Goal: Transaction & Acquisition: Purchase product/service

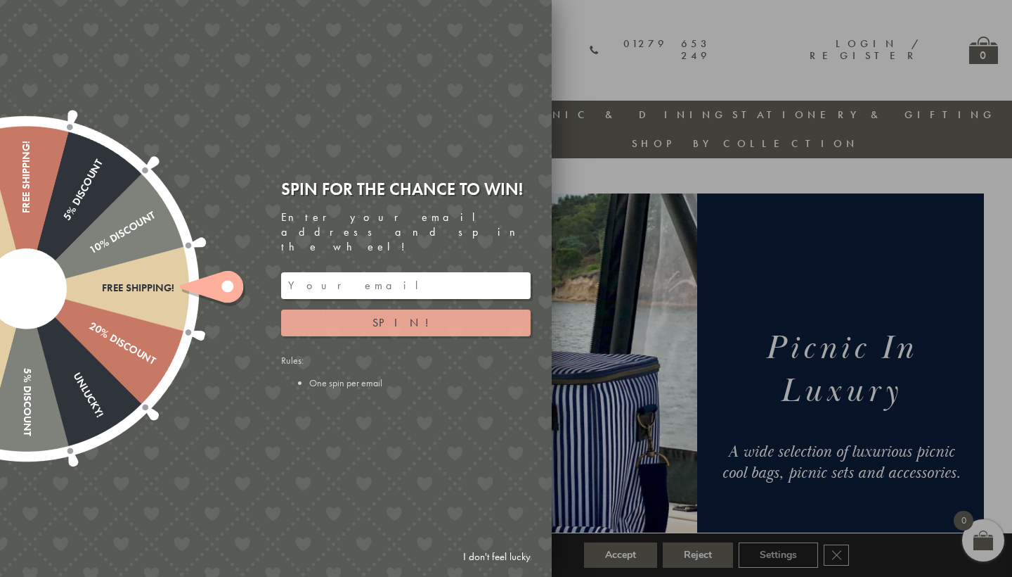
click at [376, 312] on button "Spin!" at bounding box center [406, 322] width 250 height 27
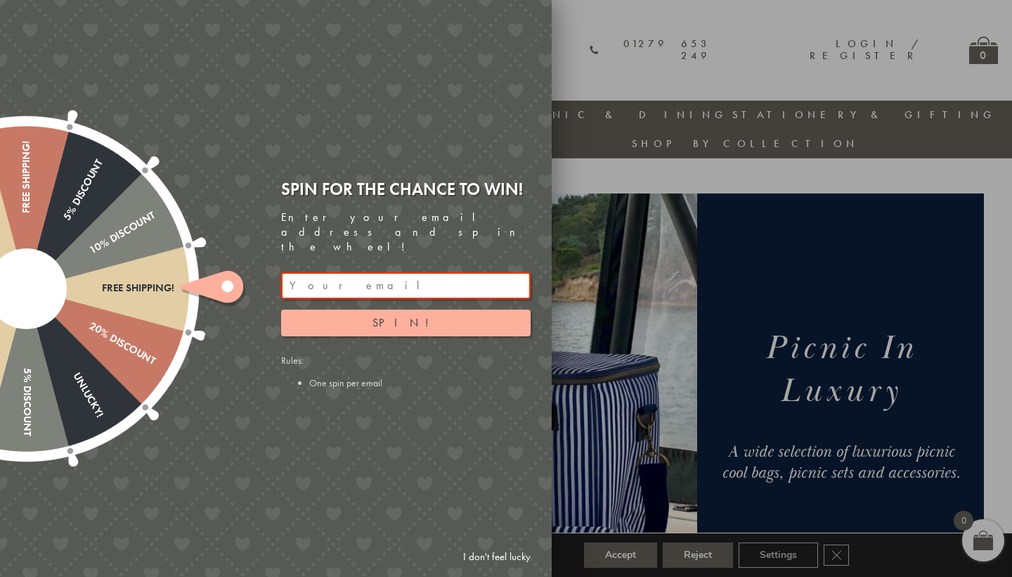
click at [325, 274] on input "email" at bounding box center [406, 285] width 250 height 27
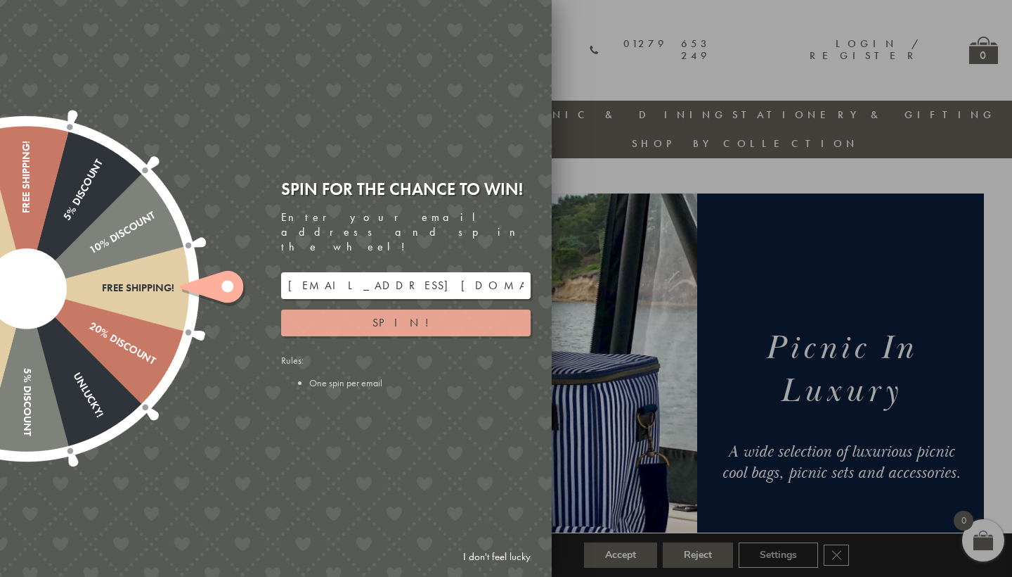
click at [323, 315] on button "Spin!" at bounding box center [406, 322] width 250 height 27
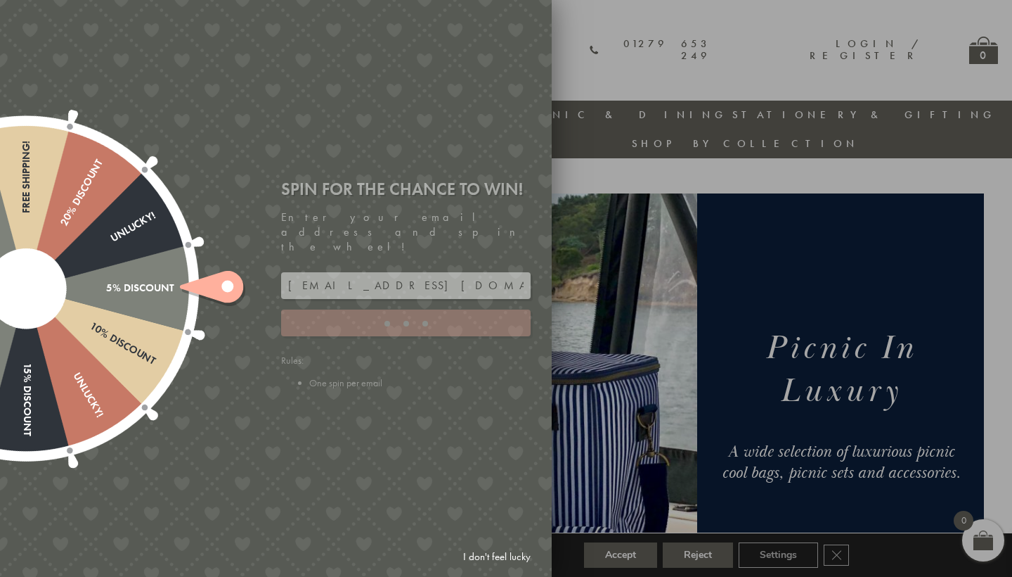
type input "886PH4TT"
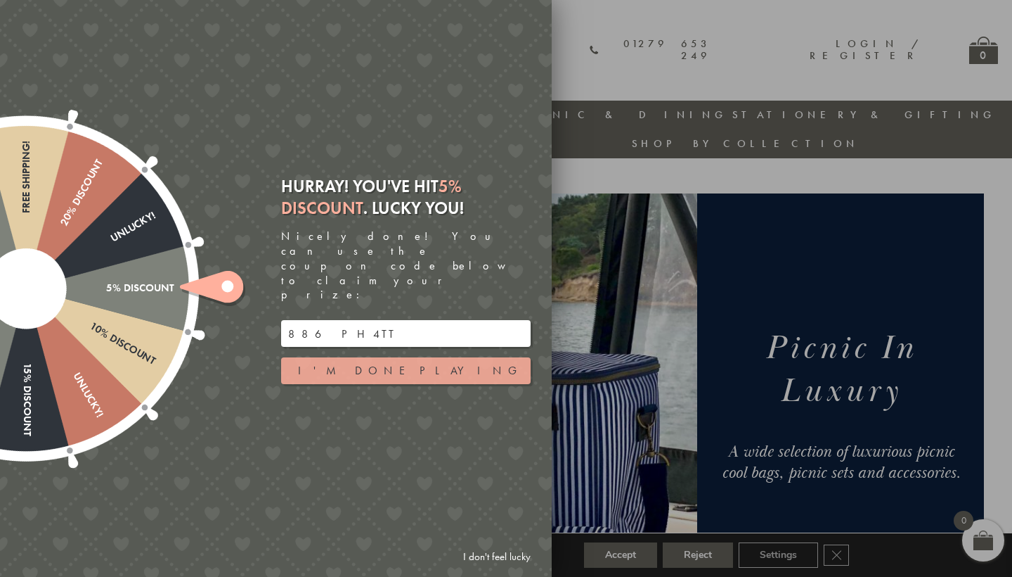
click at [463, 357] on button "I'm done playing" at bounding box center [406, 370] width 250 height 27
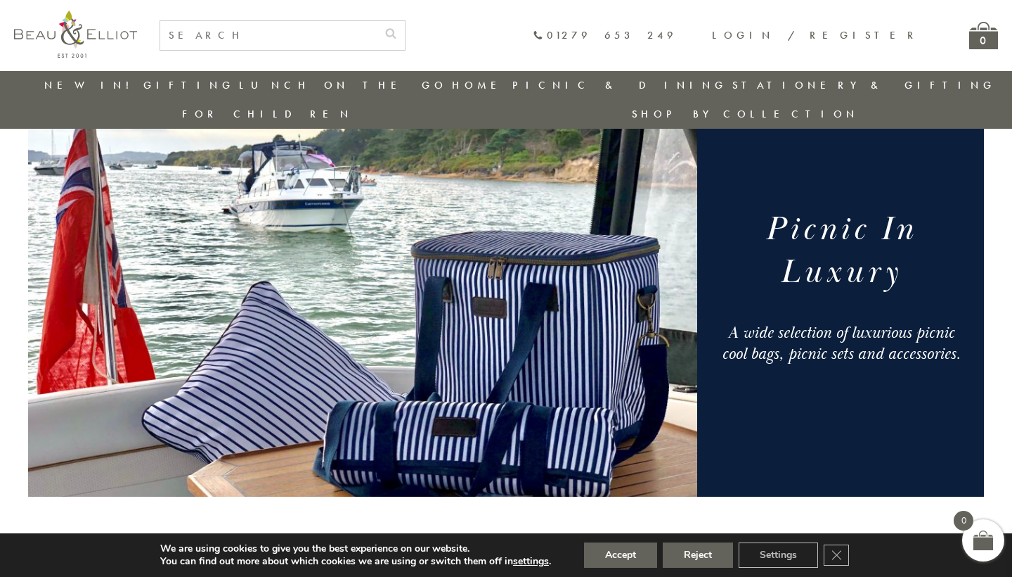
scroll to position [89, 0]
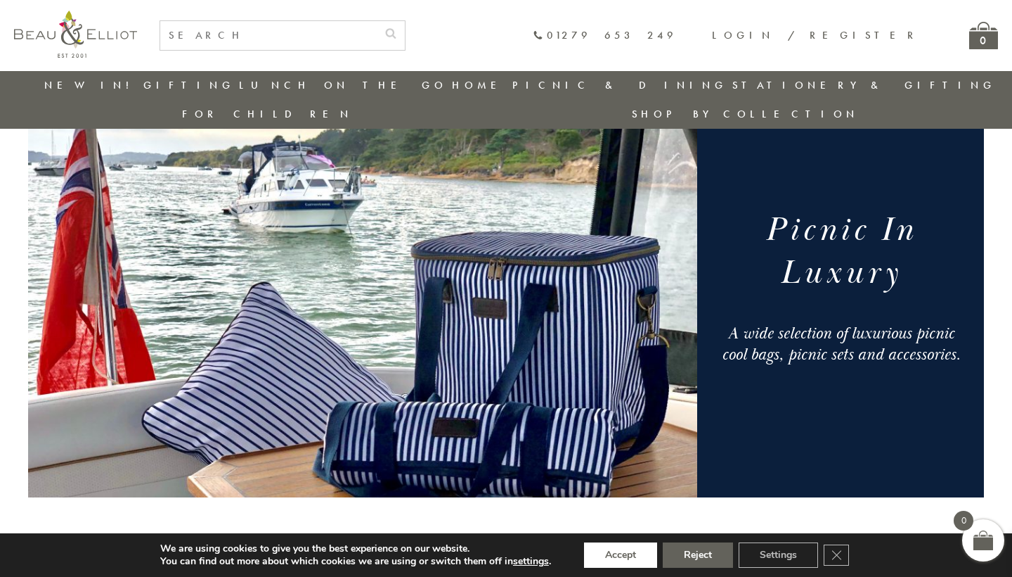
click at [606, 560] on button "Accept" at bounding box center [620, 554] width 73 height 25
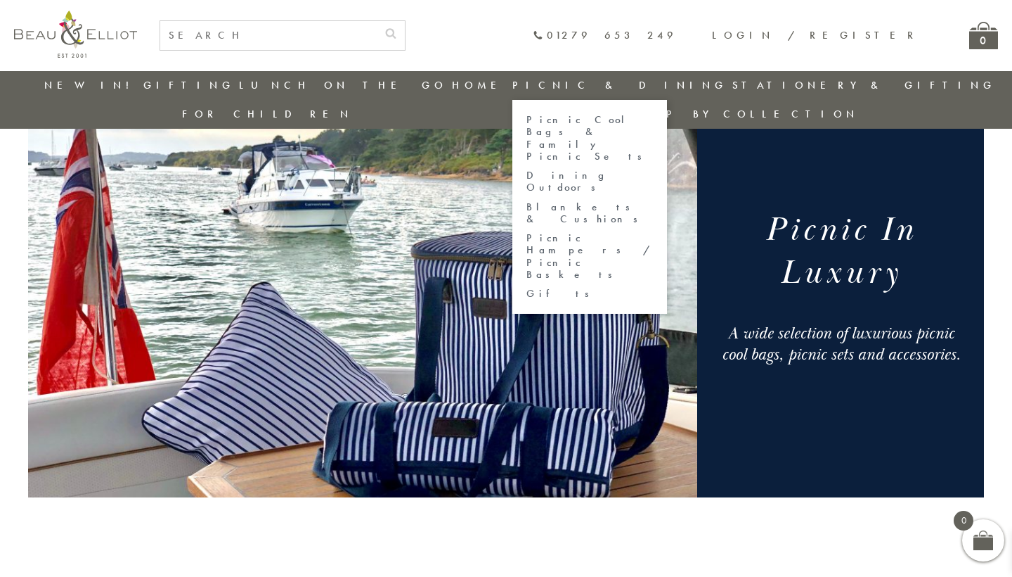
click at [527, 125] on link "Picnic Cool Bags & Family Picnic Sets" at bounding box center [590, 138] width 127 height 49
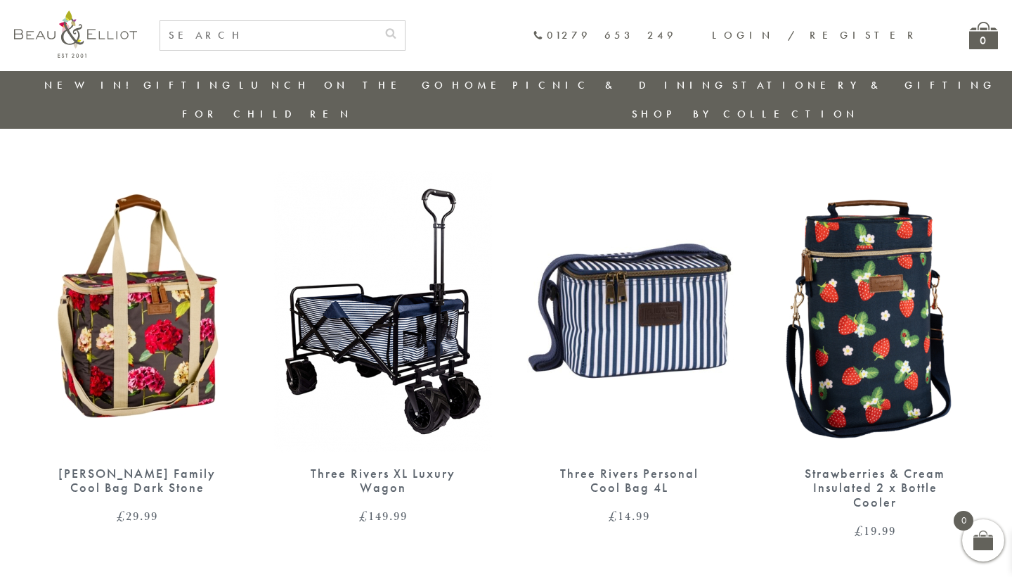
scroll to position [908, 0]
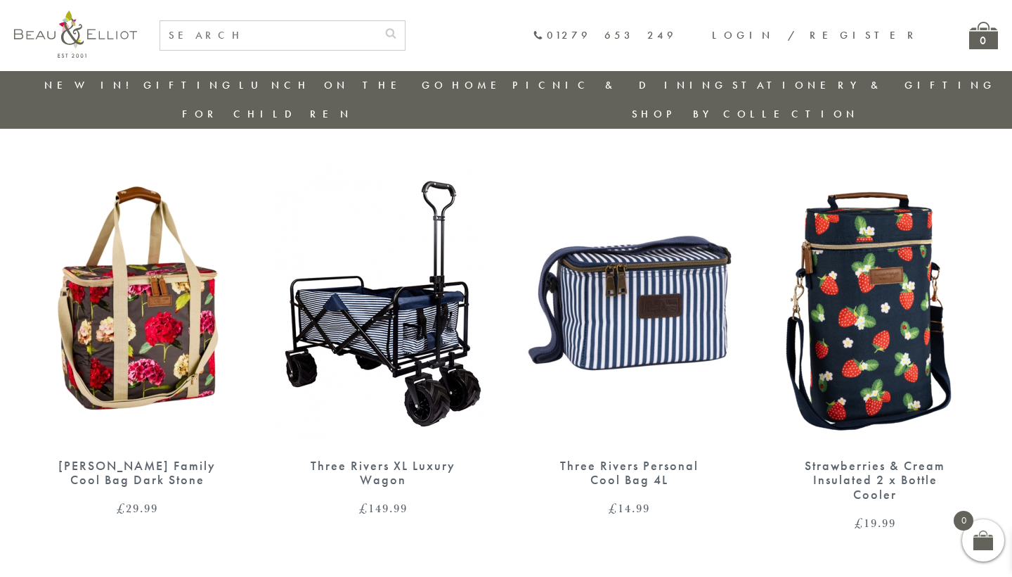
click at [159, 296] on img at bounding box center [137, 303] width 218 height 281
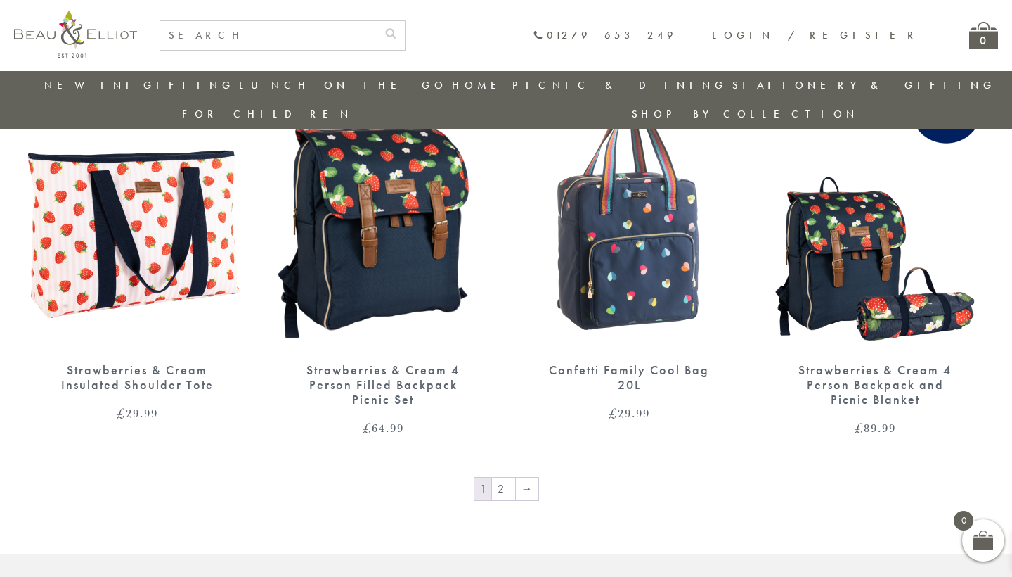
scroll to position [2261, 0]
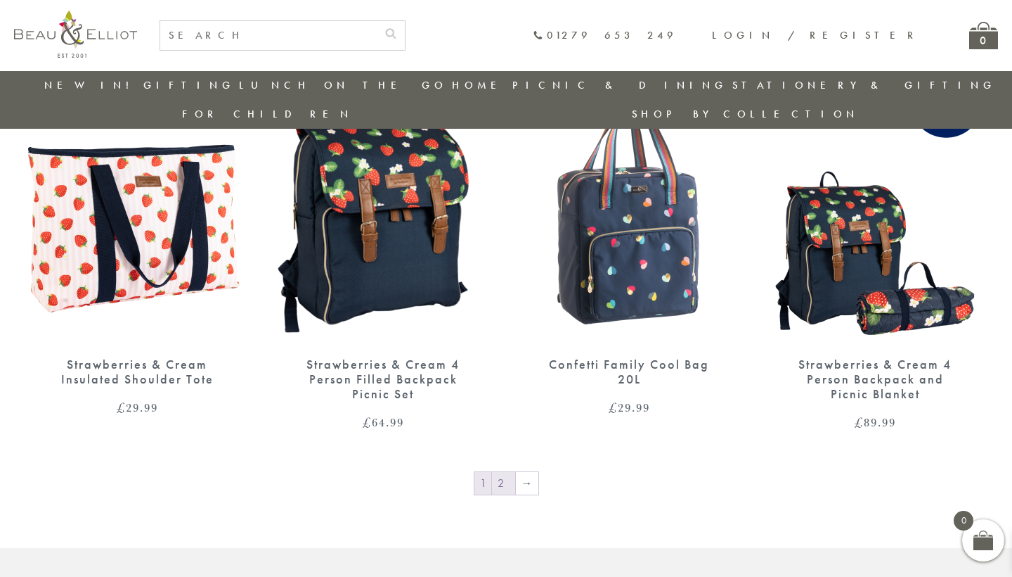
click at [508, 472] on link "2" at bounding box center [503, 483] width 23 height 22
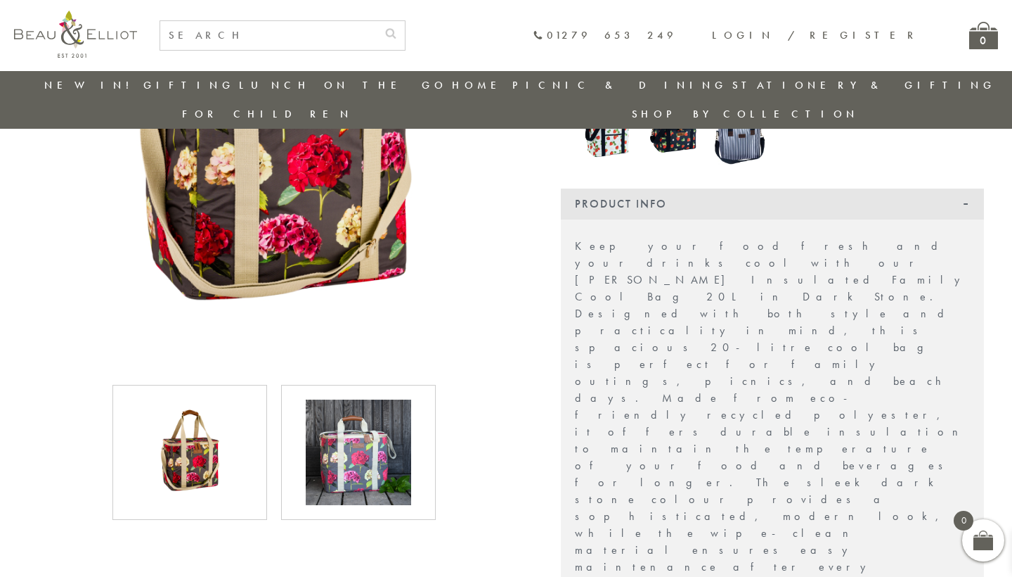
scroll to position [302, 0]
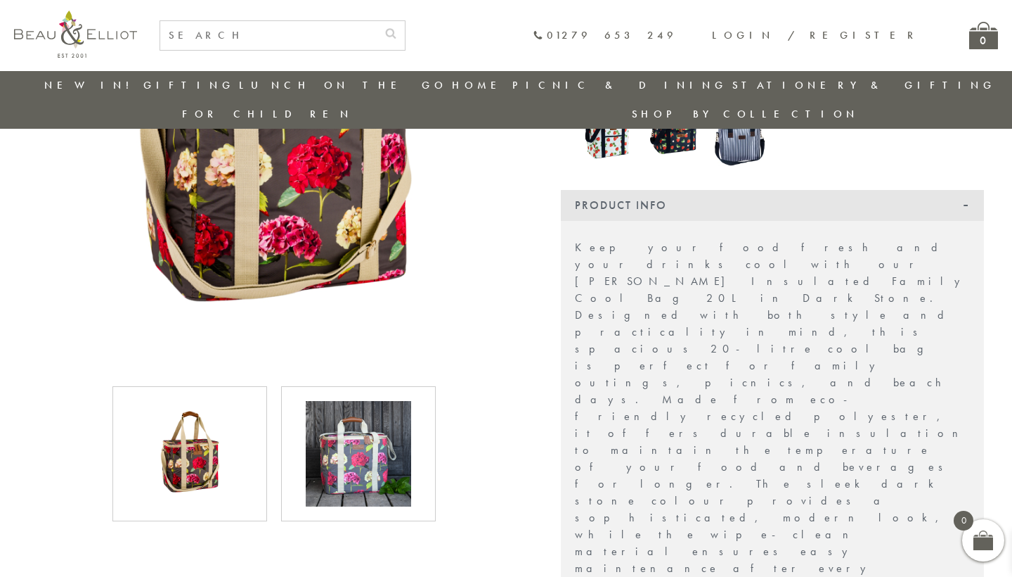
click at [356, 423] on img at bounding box center [358, 453] width 105 height 105
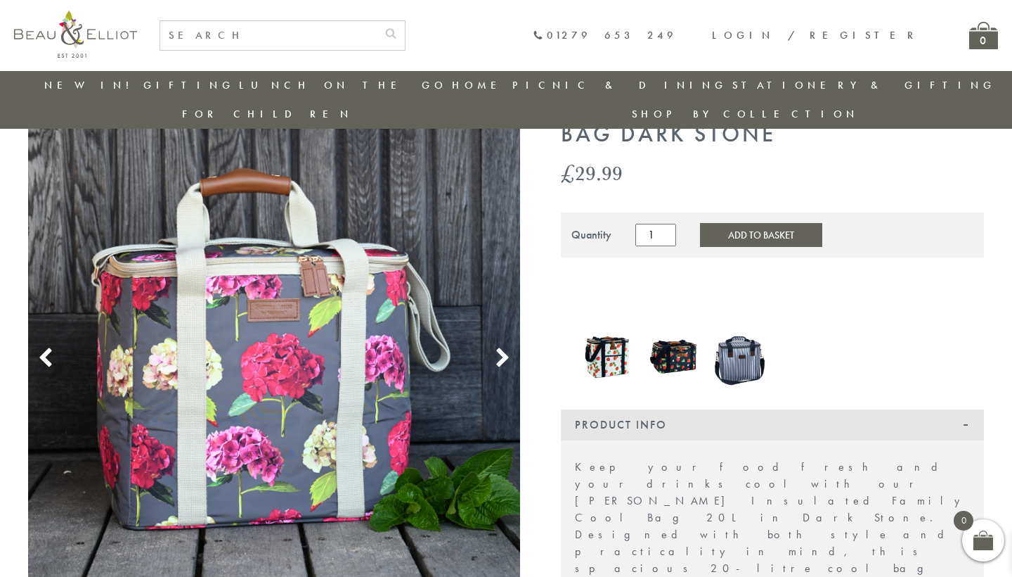
scroll to position [82, 0]
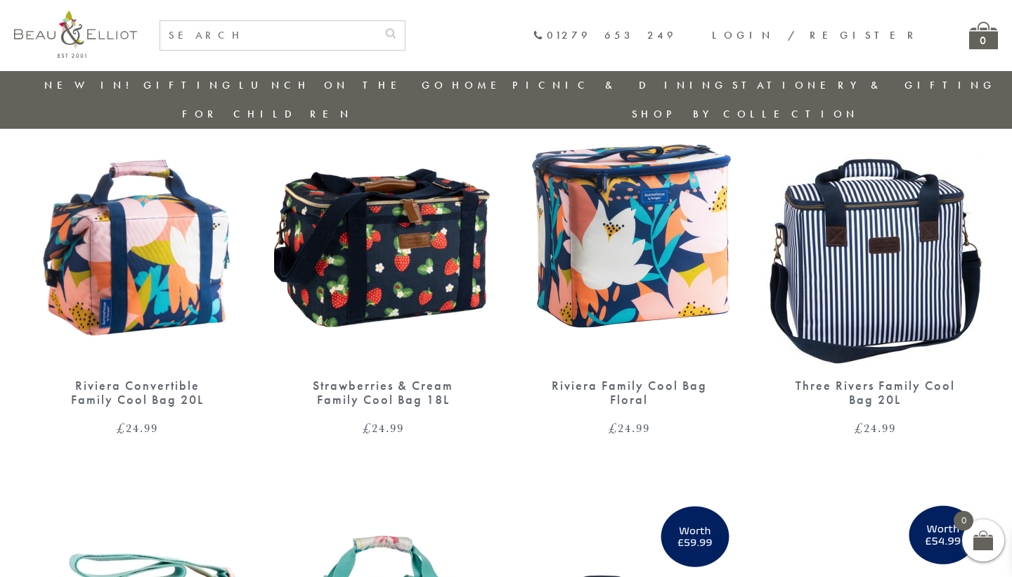
scroll to position [965, 0]
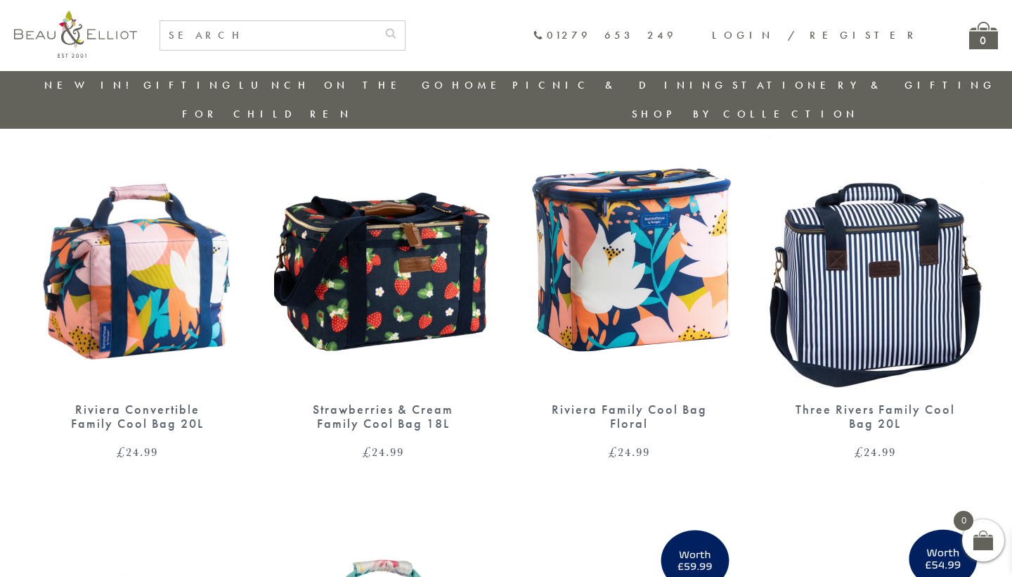
click at [864, 270] on img at bounding box center [875, 247] width 218 height 281
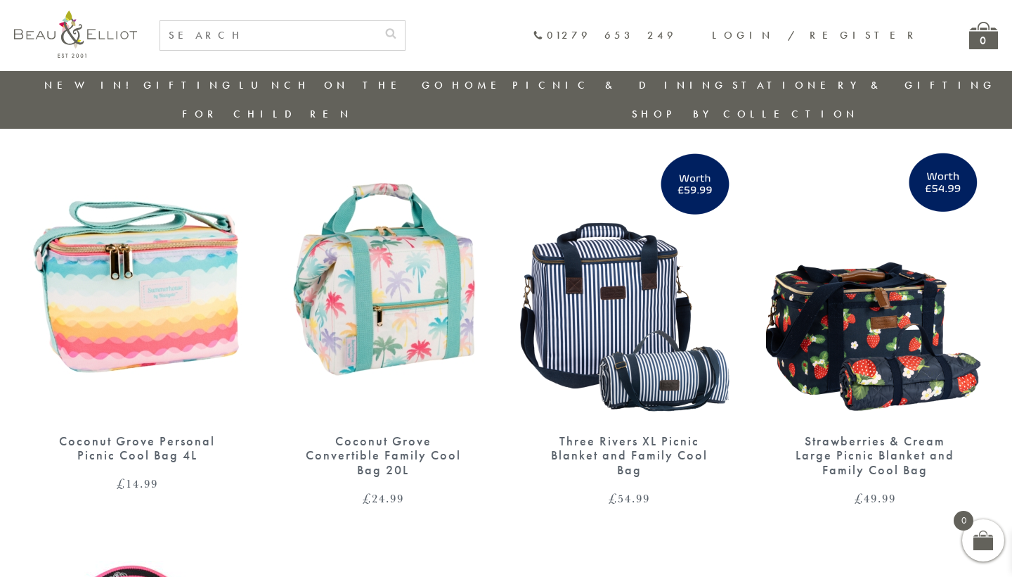
scroll to position [1342, 0]
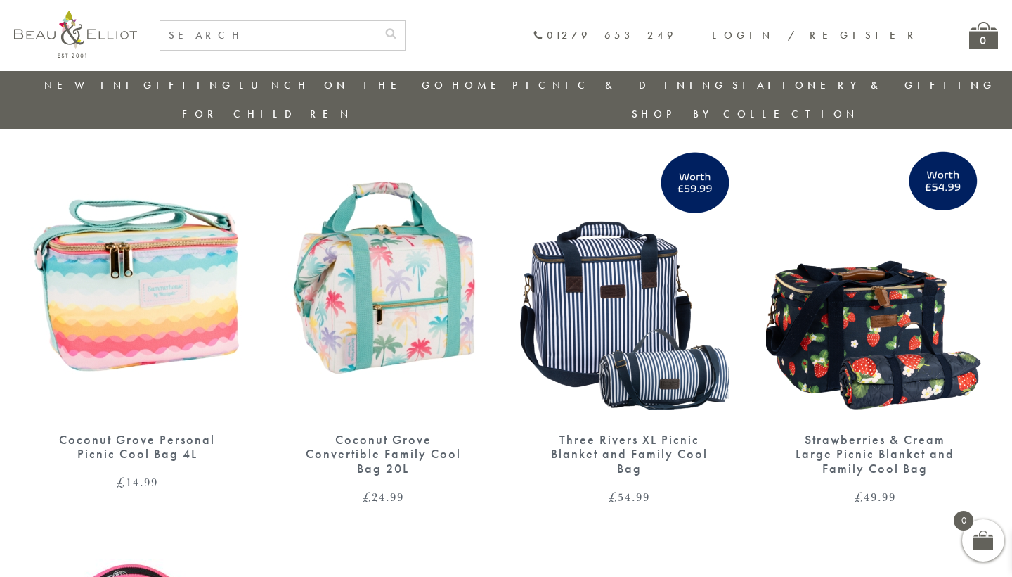
click at [643, 345] on img at bounding box center [629, 277] width 218 height 281
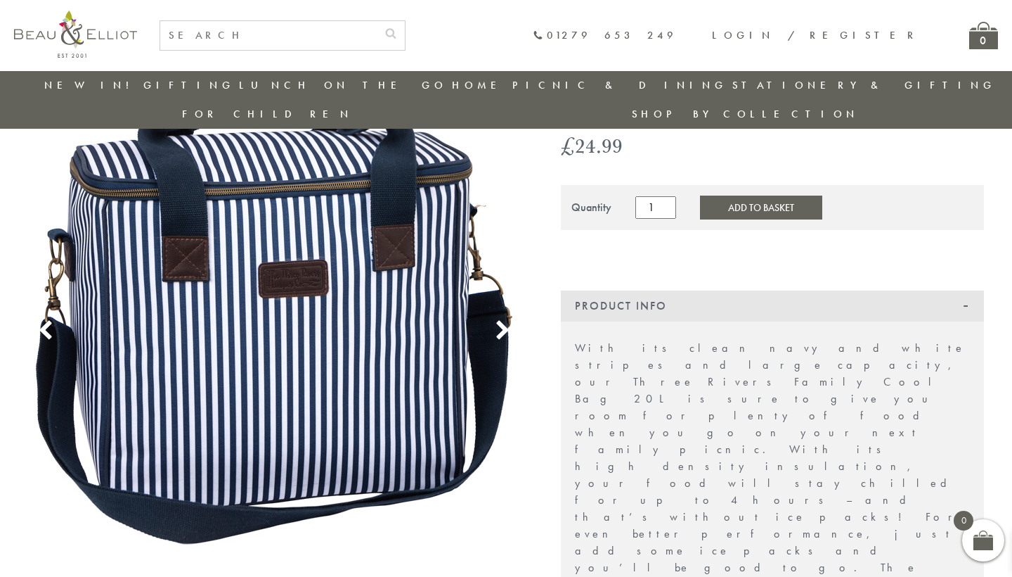
scroll to position [110, 0]
click at [501, 319] on icon at bounding box center [502, 329] width 21 height 21
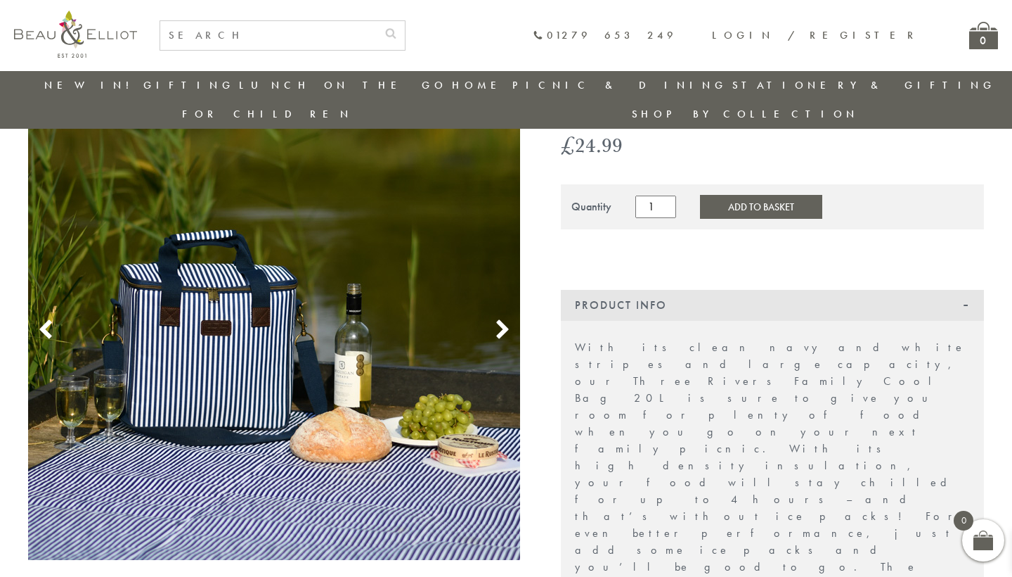
click at [501, 319] on icon at bounding box center [502, 329] width 21 height 21
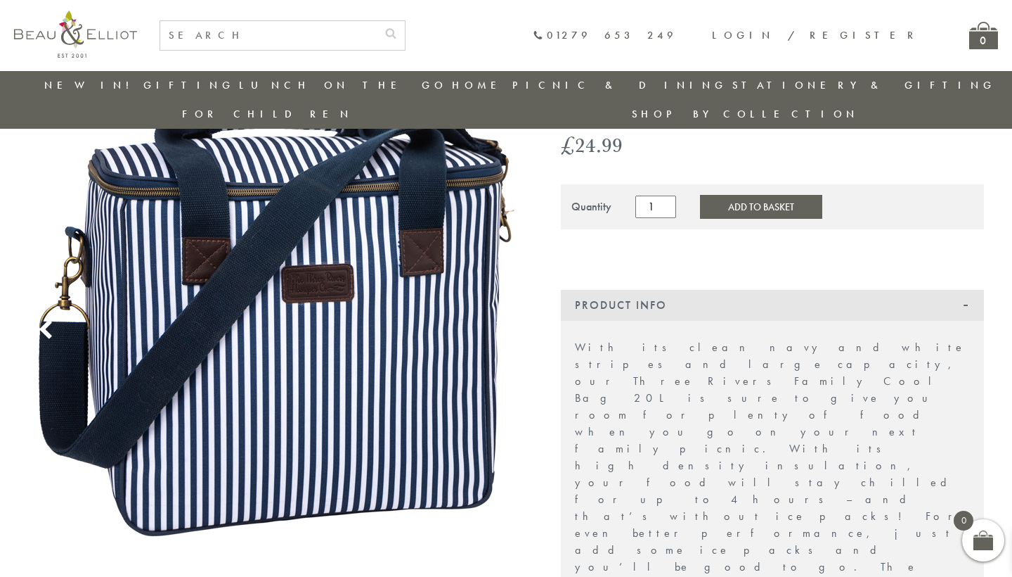
click at [501, 319] on icon at bounding box center [502, 329] width 21 height 21
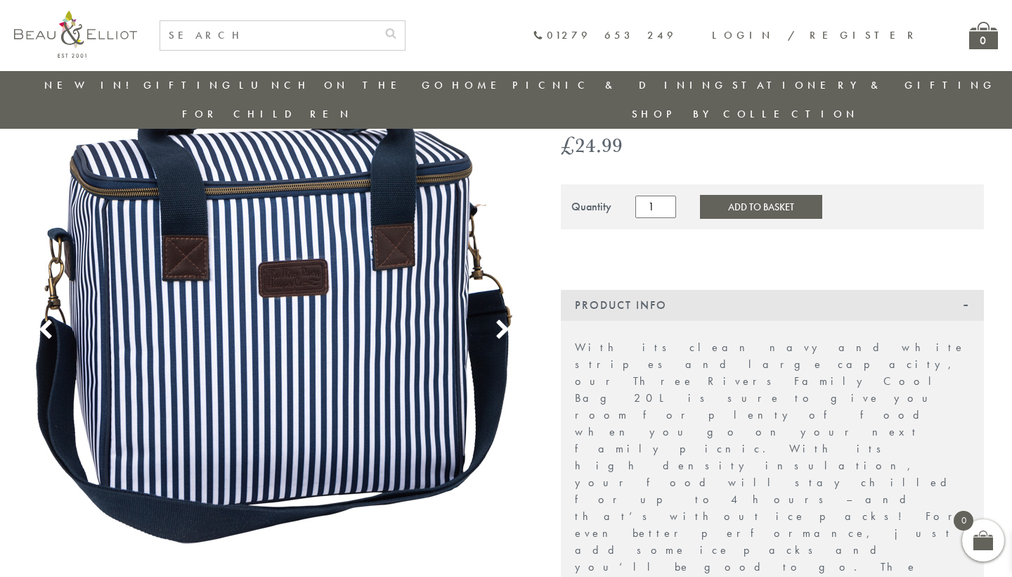
click at [501, 319] on icon at bounding box center [502, 329] width 21 height 21
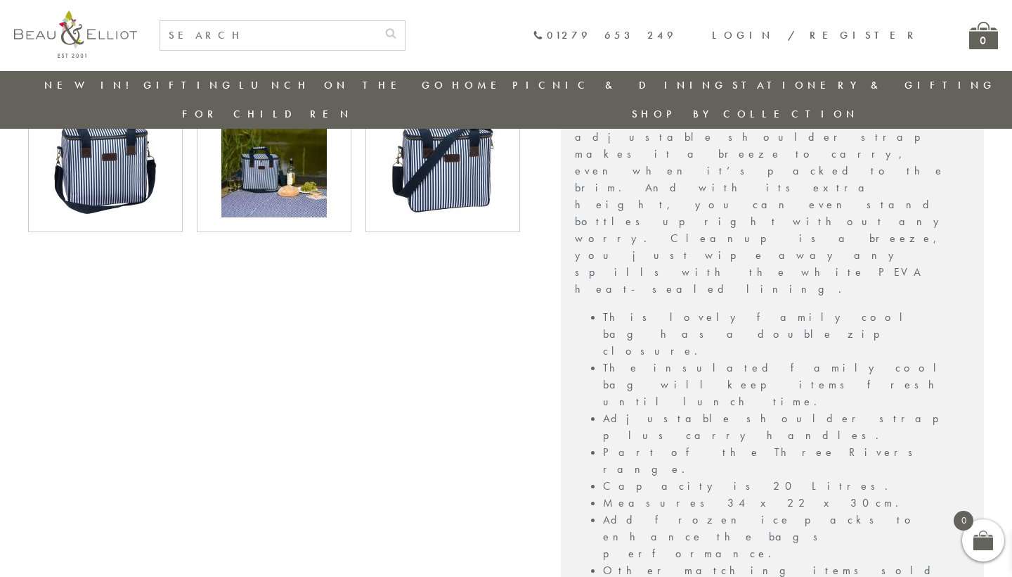
scroll to position [501, 0]
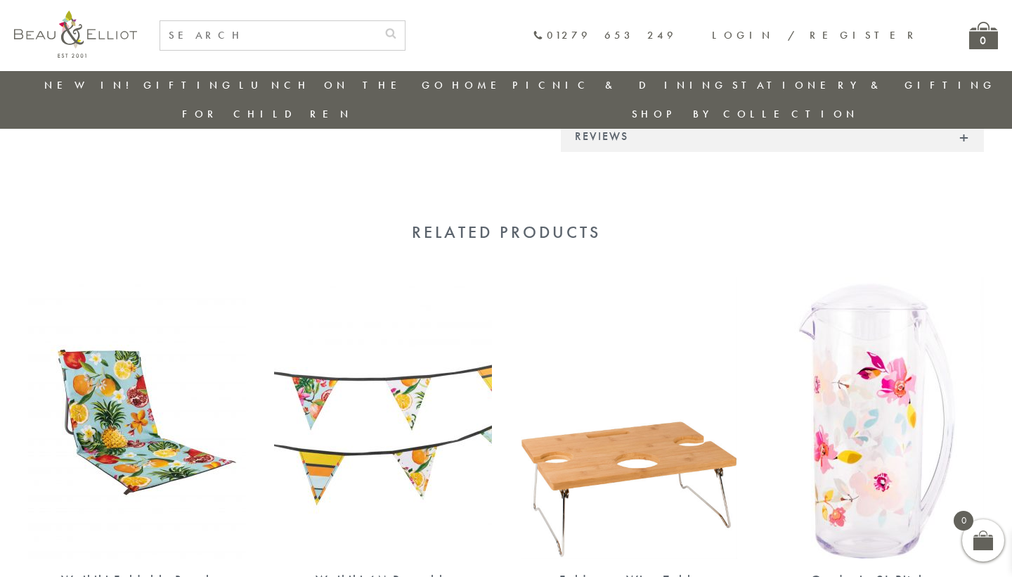
scroll to position [764, 0]
